Goal: Find specific fact: Find specific page/section

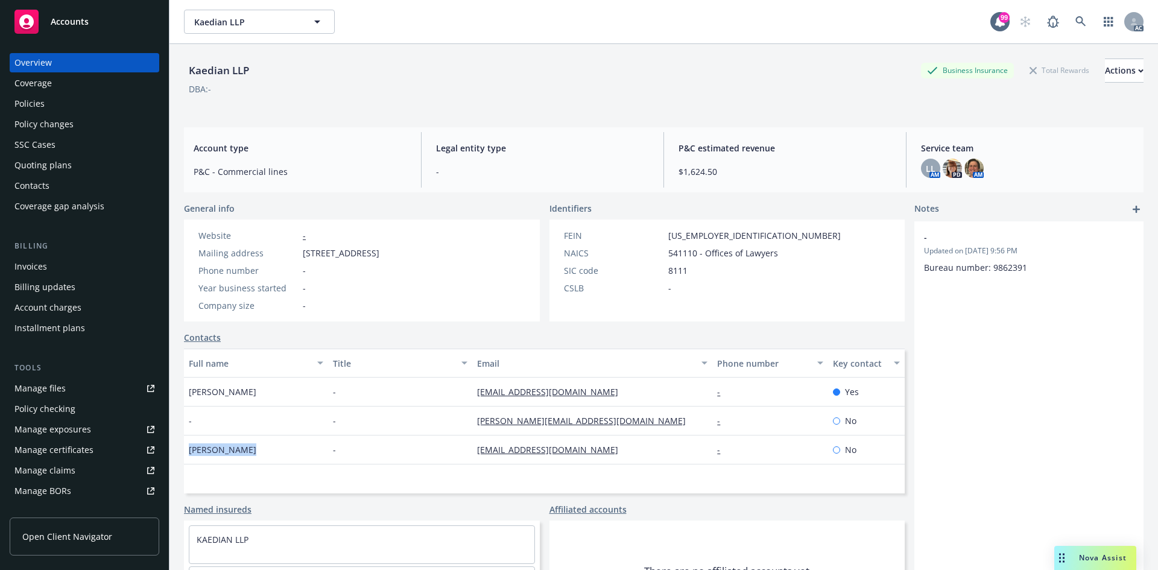
scroll to position [121, 0]
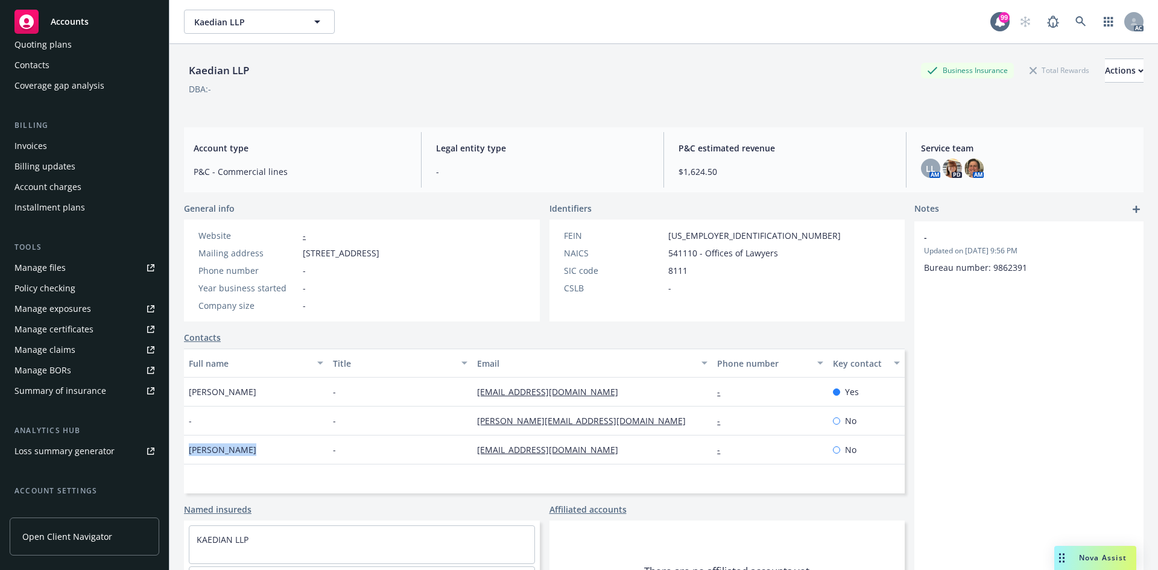
drag, startPoint x: 191, startPoint y: 390, endPoint x: 259, endPoint y: 385, distance: 68.3
click at [259, 385] on div "[PERSON_NAME]" at bounding box center [256, 391] width 144 height 29
copy span "[PERSON_NAME]"
